Goal: Task Accomplishment & Management: Complete application form

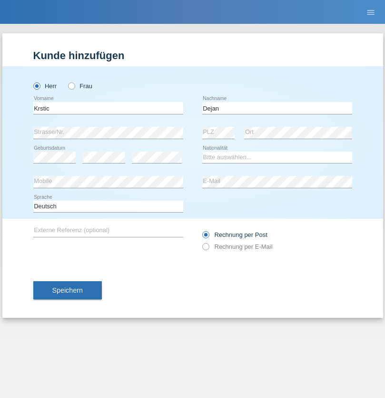
type input "Dejan"
select select "RS"
select select "C"
select select "03"
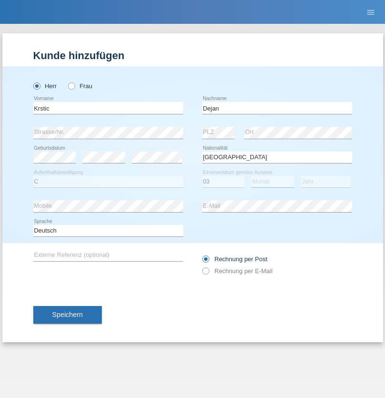
select select "11"
select select "2020"
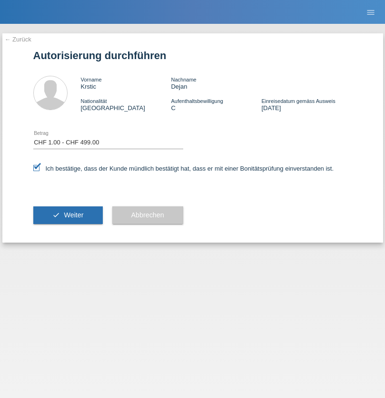
select select "1"
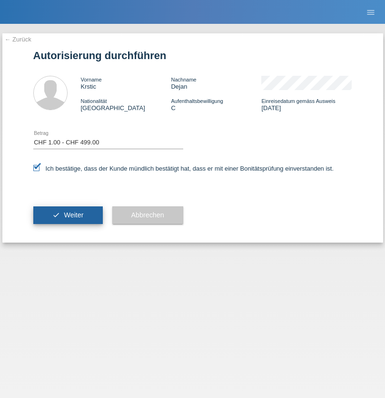
click at [68, 215] on span "Weiter" at bounding box center [74, 215] width 20 height 8
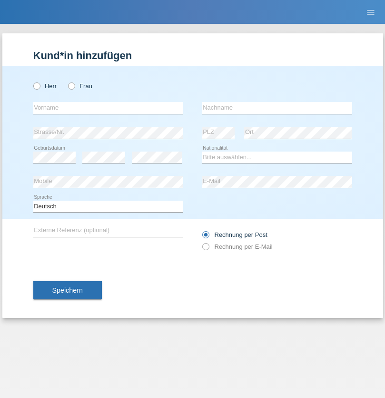
radio input "true"
click at [108, 108] on input "text" at bounding box center [108, 108] width 150 height 12
type input "Eva"
click at [277, 108] on input "text" at bounding box center [277, 108] width 150 height 12
type input "Ebner"
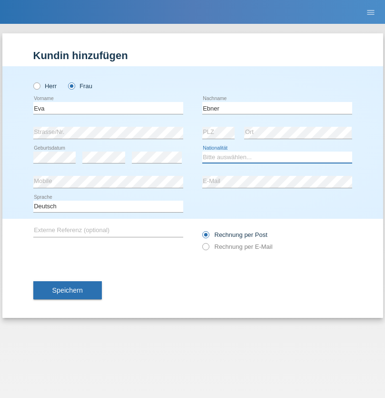
select select "AT"
select select "C"
select select "09"
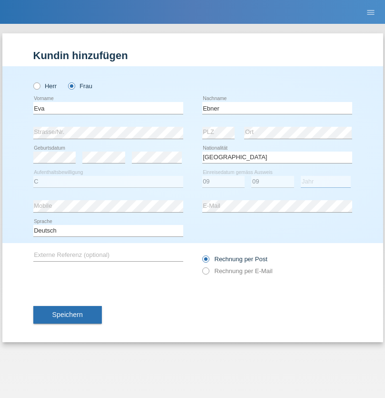
select select "2021"
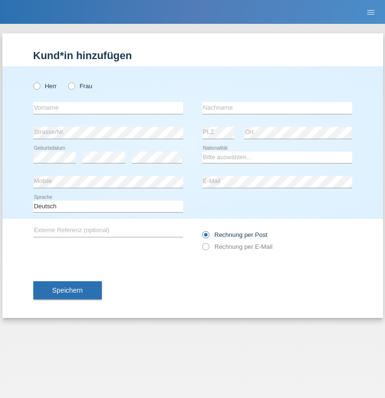
radio input "true"
click at [108, 108] on input "text" at bounding box center [108, 108] width 150 height 12
type input "[PERSON_NAME]"
click at [277, 108] on input "text" at bounding box center [277, 108] width 150 height 12
type input "Bierend"
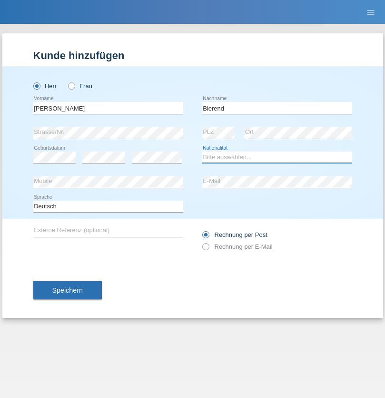
select select "DE"
select select "C"
select select "01"
select select "10"
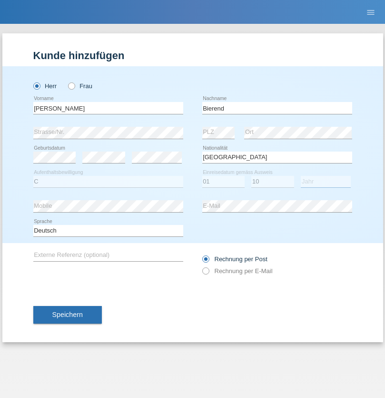
select select "2021"
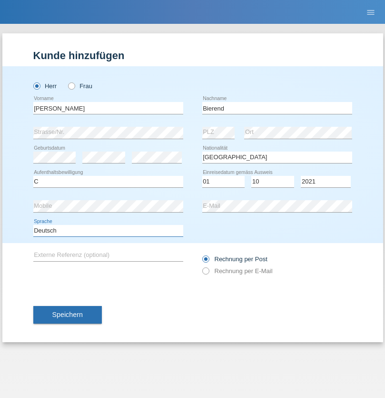
select select "en"
